Goal: Find specific page/section: Find specific page/section

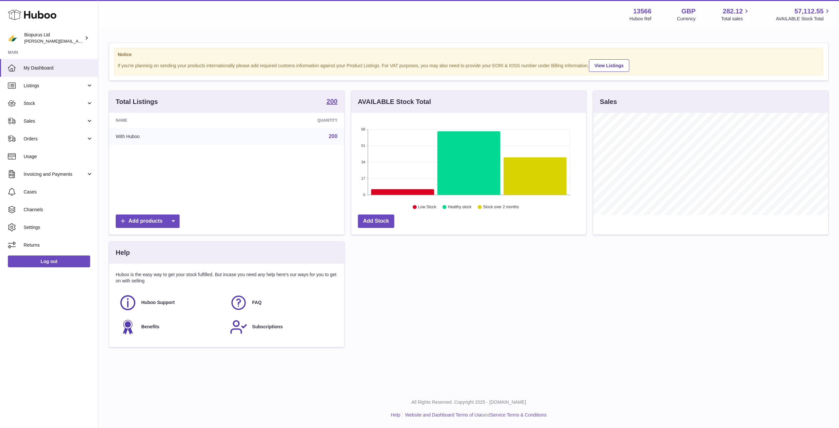
scroll to position [102, 235]
click at [50, 108] on link "Stock" at bounding box center [49, 103] width 98 height 18
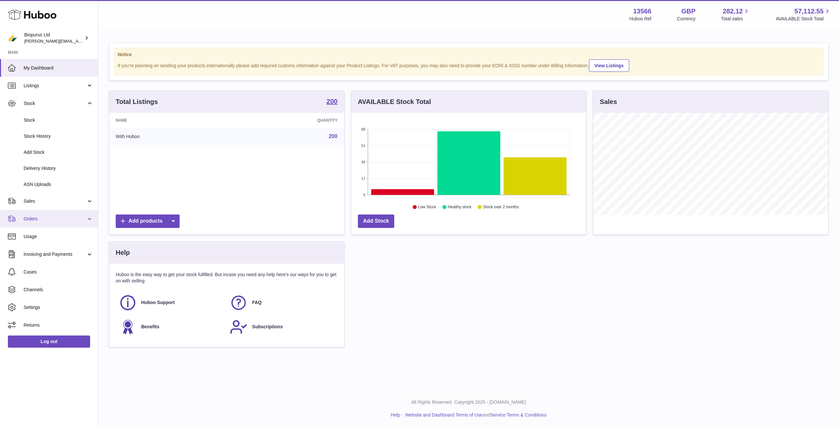
click at [44, 220] on span "Orders" at bounding box center [55, 219] width 63 height 6
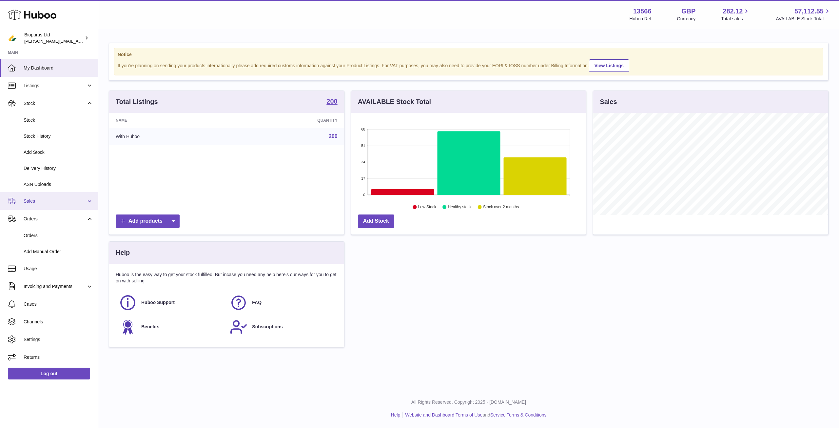
click at [42, 198] on span "Sales" at bounding box center [55, 201] width 63 height 6
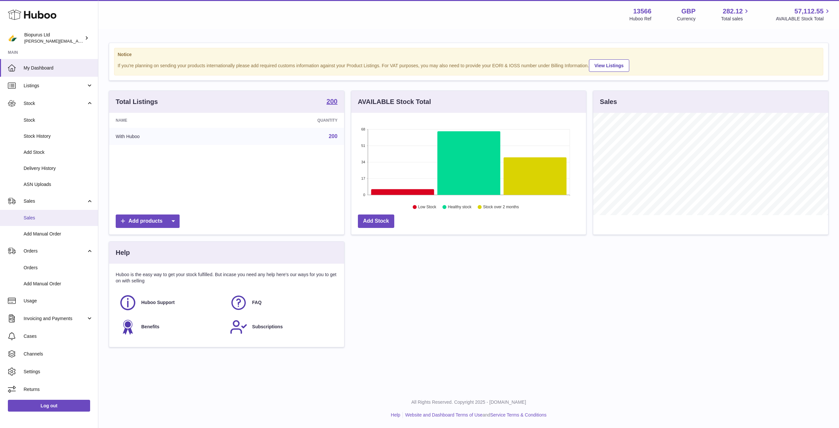
click at [55, 218] on span "Sales" at bounding box center [59, 218] width 70 height 6
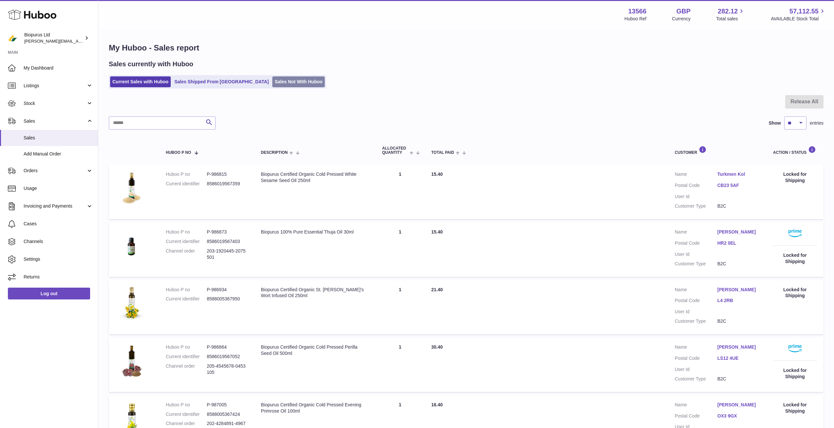
click at [253, 76] on ul "Current Sales with Huboo Sales Shipped From Huboo Sales Not With Huboo" at bounding box center [217, 81] width 217 height 13
click at [272, 80] on link "Sales Not With Huboo" at bounding box center [298, 81] width 52 height 11
